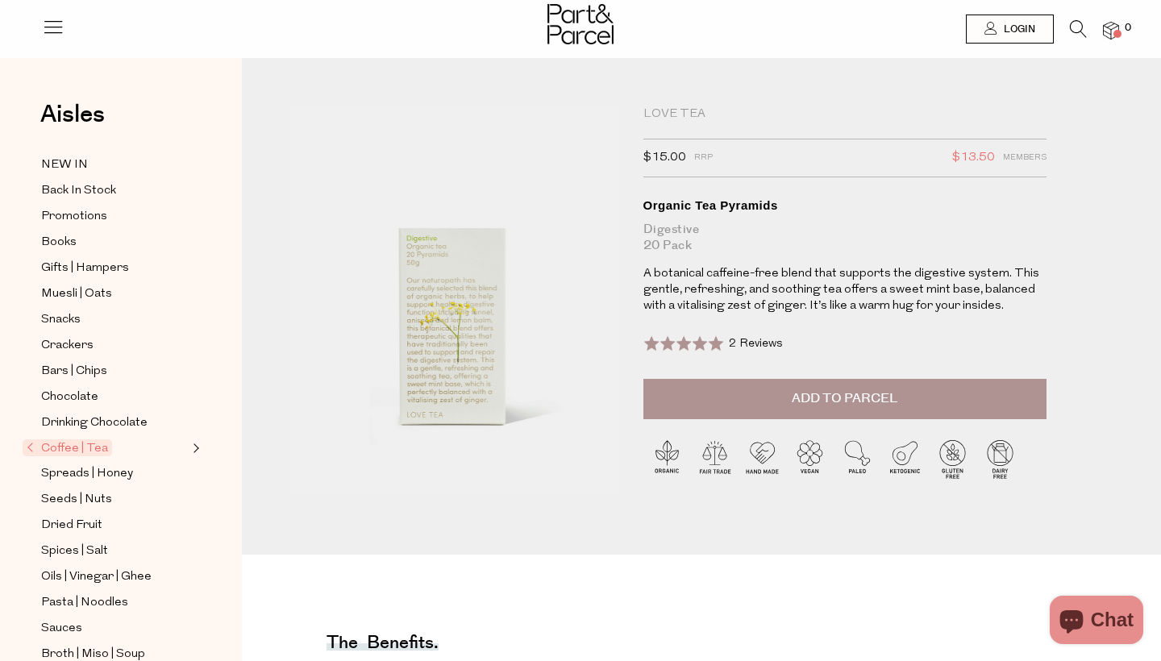
click at [765, 340] on span "2 Reviews" at bounding box center [756, 344] width 54 height 12
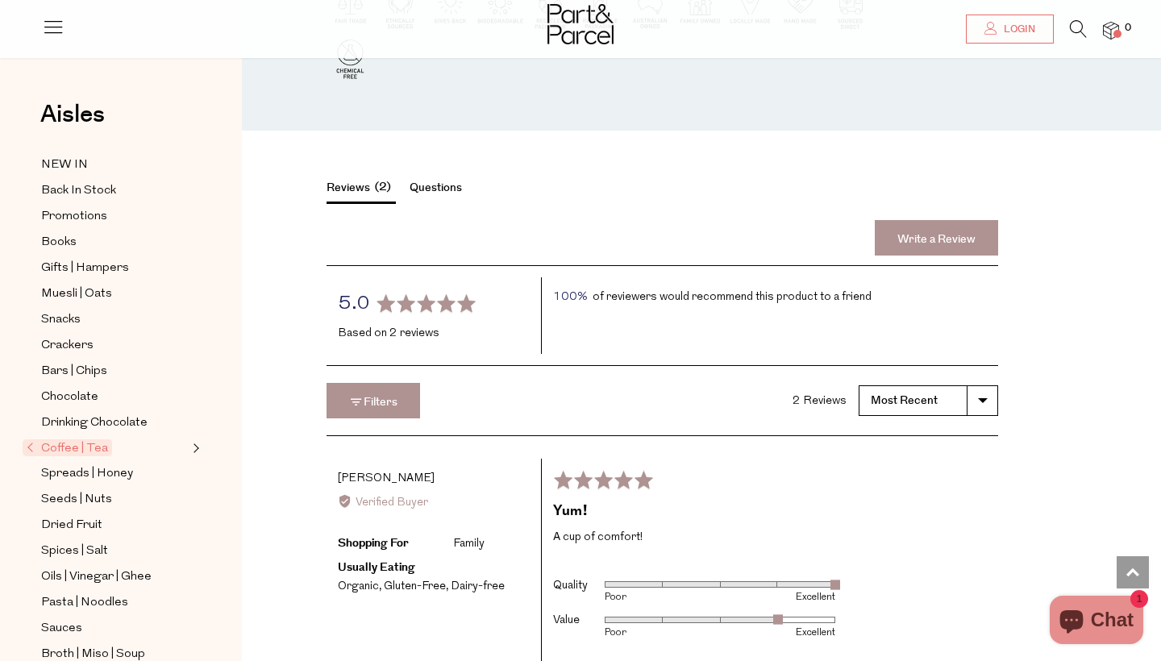
scroll to position [258, 0]
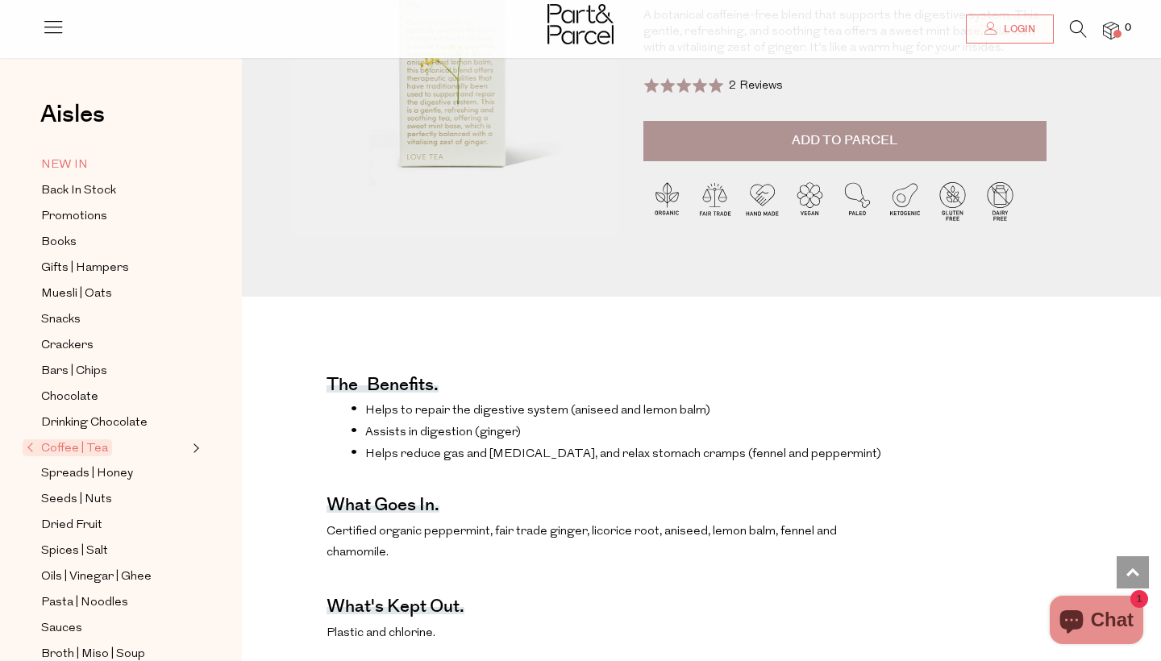
click at [78, 166] on span "NEW IN" at bounding box center [64, 165] width 47 height 19
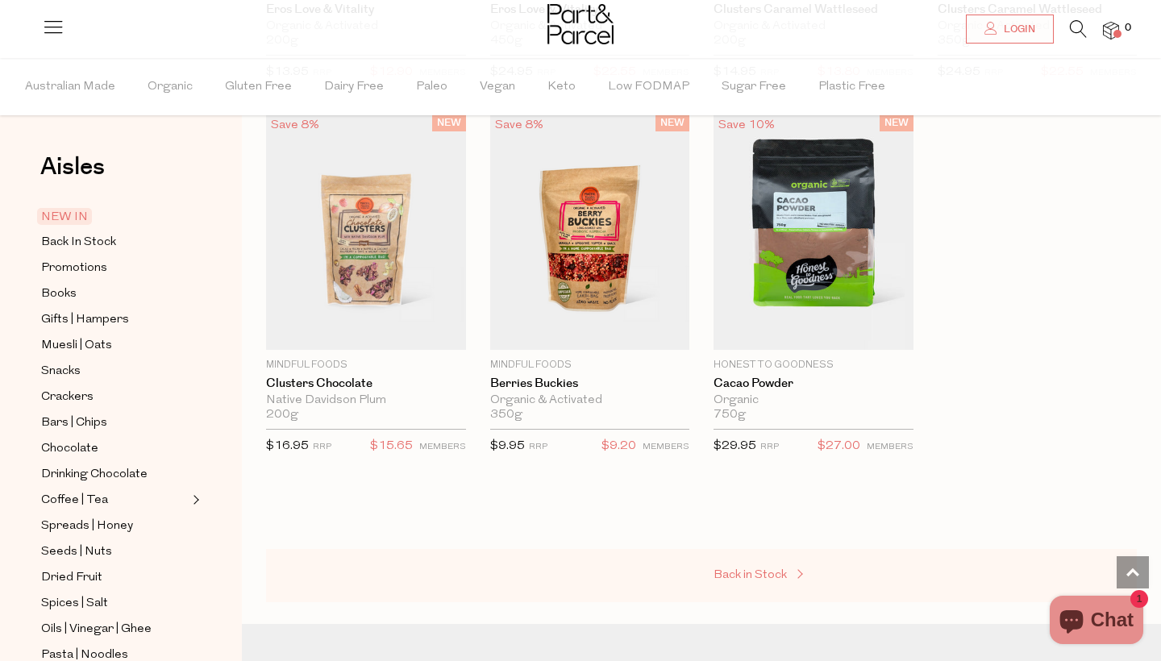
scroll to position [2312, 0]
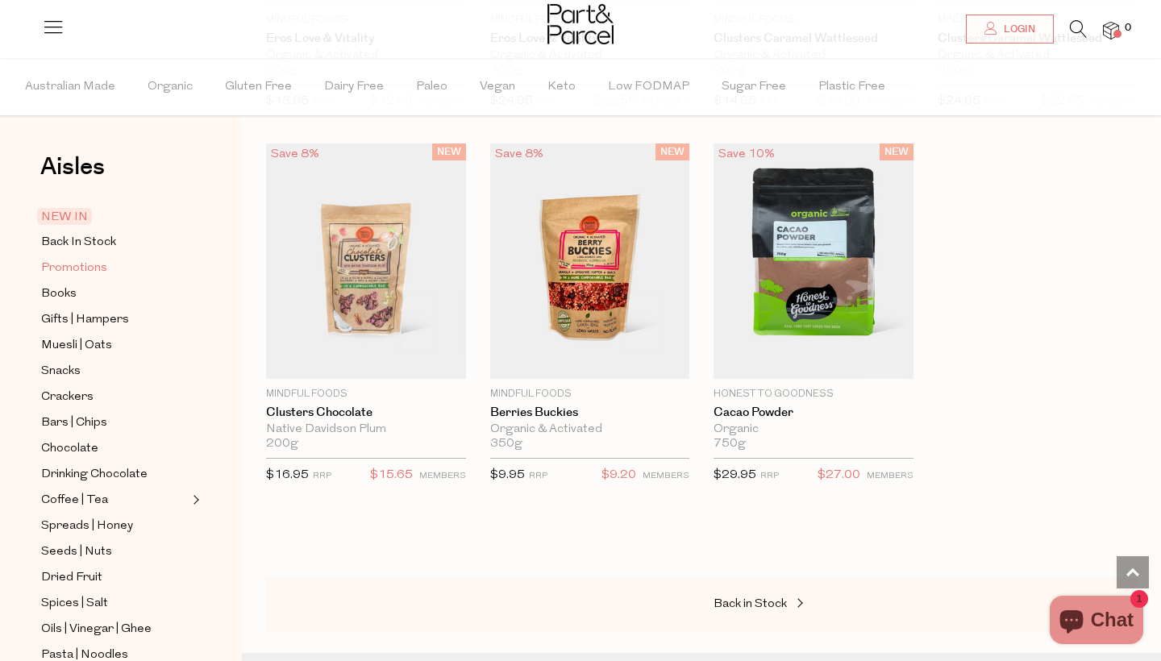
click at [79, 269] on span "Promotions" at bounding box center [74, 268] width 66 height 19
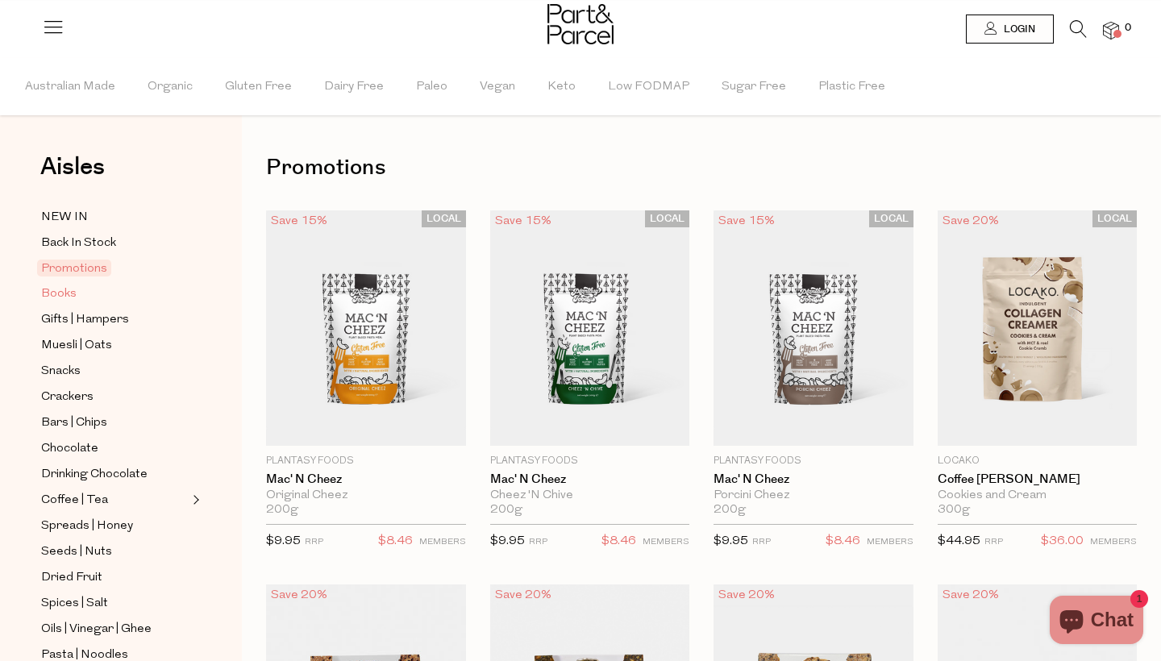
click at [80, 290] on link "Books" at bounding box center [114, 294] width 147 height 20
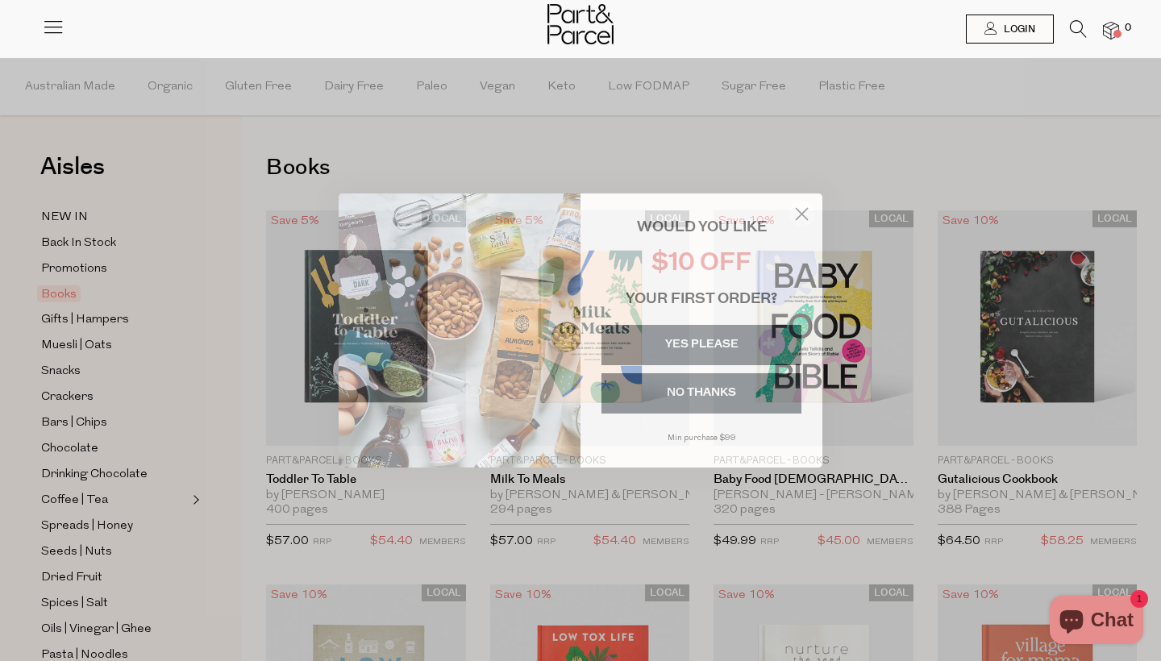
click at [799, 219] on circle "Close dialog" at bounding box center [802, 214] width 27 height 27
